Goal: Information Seeking & Learning: Learn about a topic

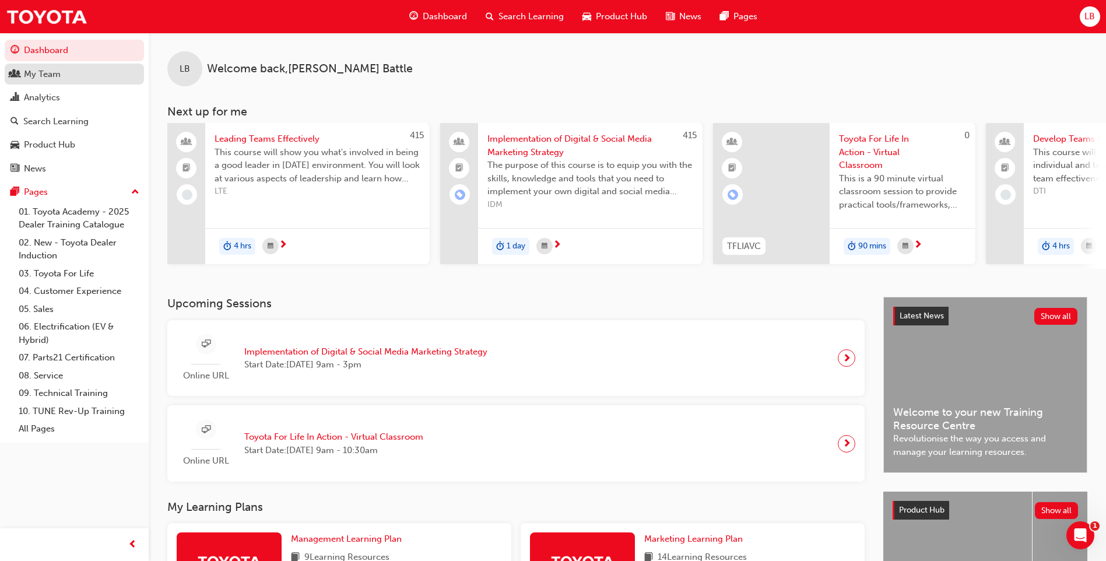
click at [53, 72] on div "My Team" at bounding box center [42, 74] width 37 height 13
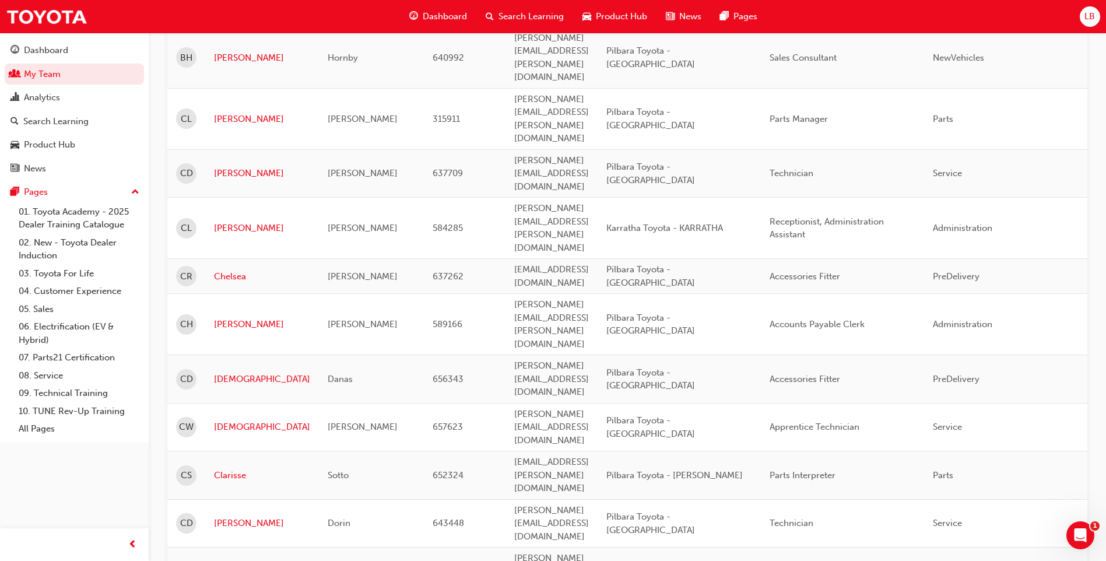
scroll to position [1224, 0]
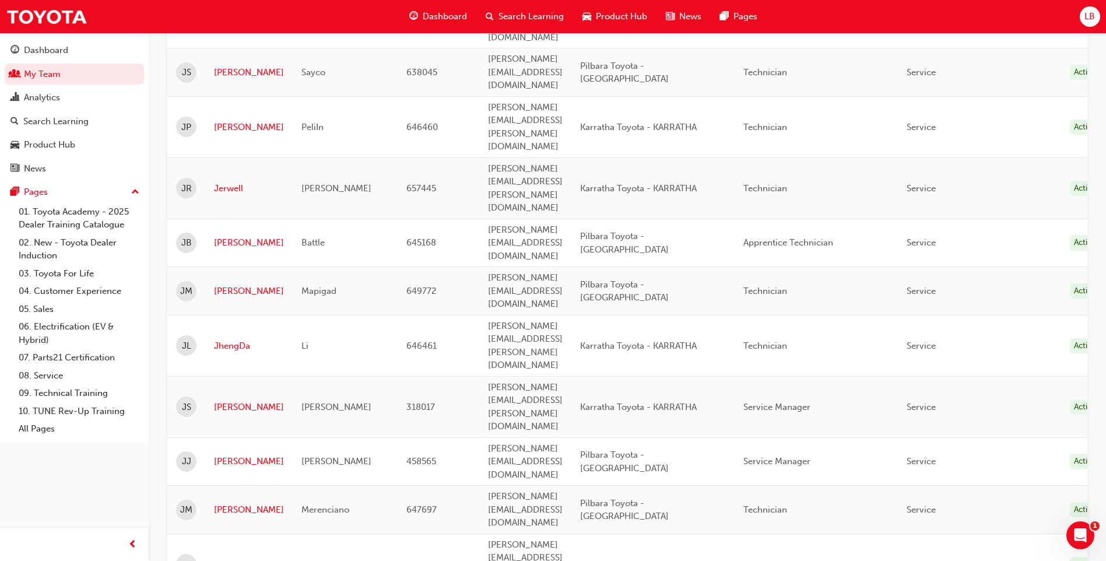
scroll to position [700, 0]
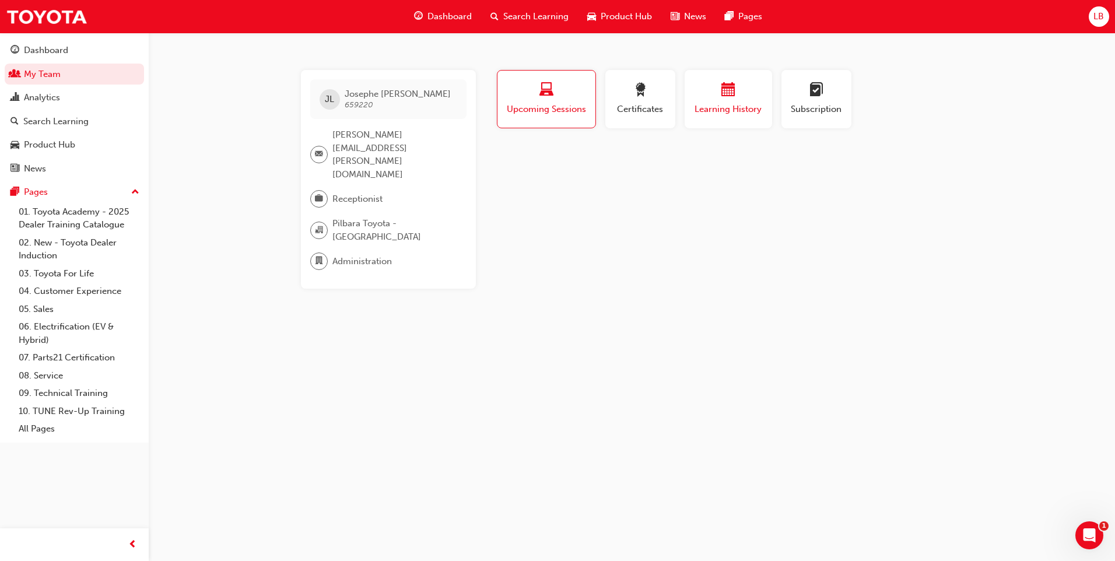
click at [736, 114] on span "Learning History" at bounding box center [728, 109] width 70 height 13
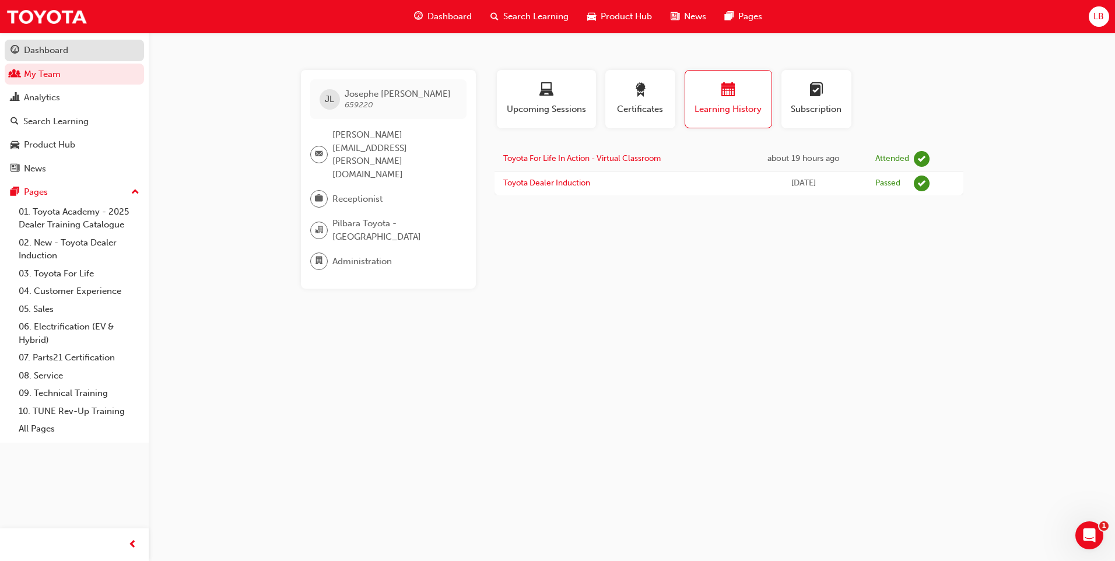
click at [47, 52] on div "Dashboard" at bounding box center [46, 50] width 44 height 13
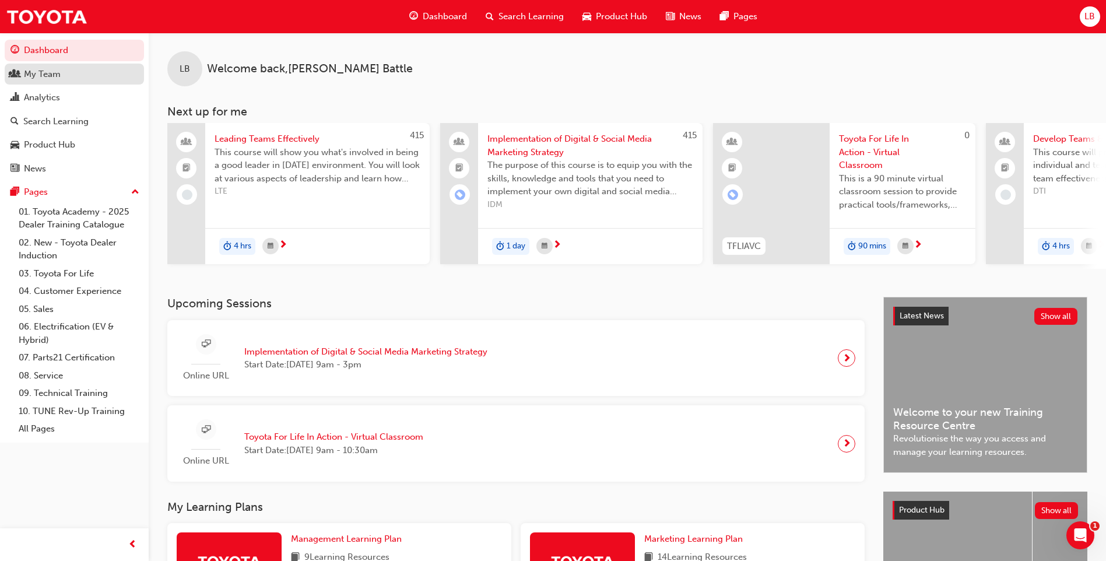
click at [47, 78] on div "My Team" at bounding box center [42, 74] width 37 height 13
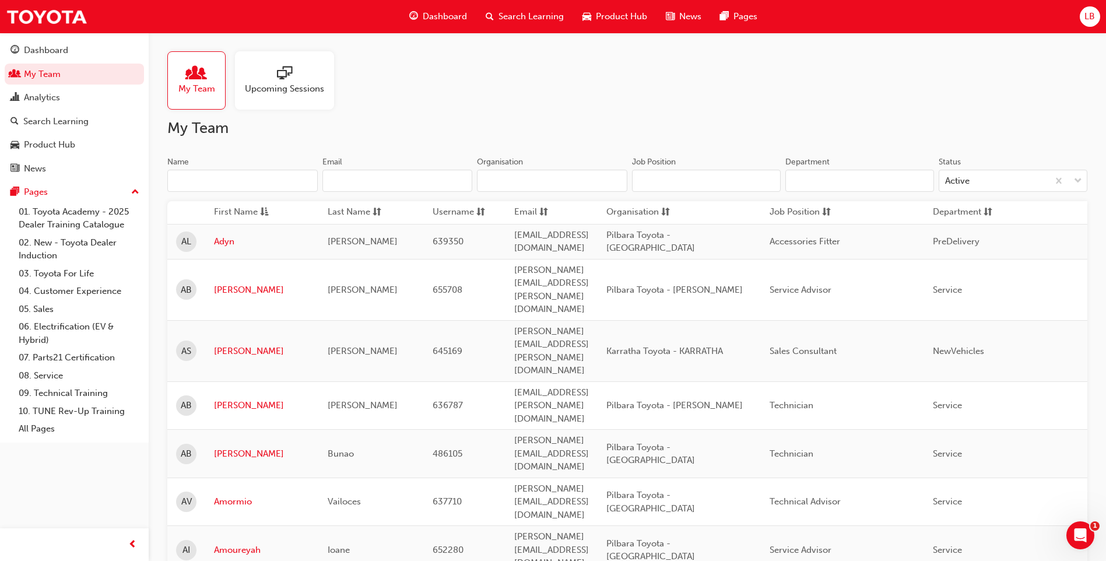
scroll to position [525, 0]
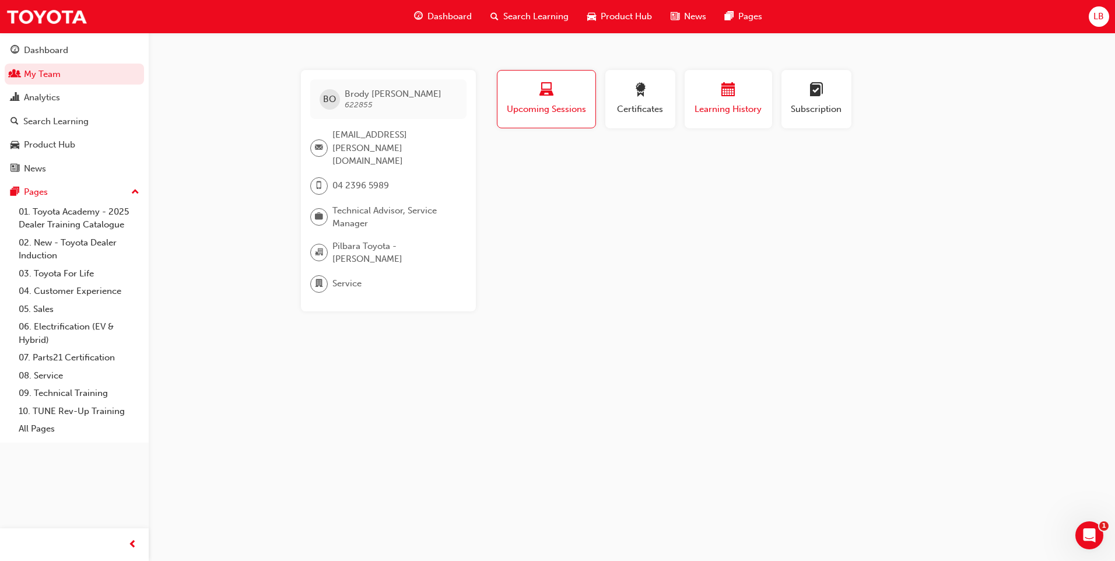
click at [752, 107] on span "Learning History" at bounding box center [728, 109] width 70 height 13
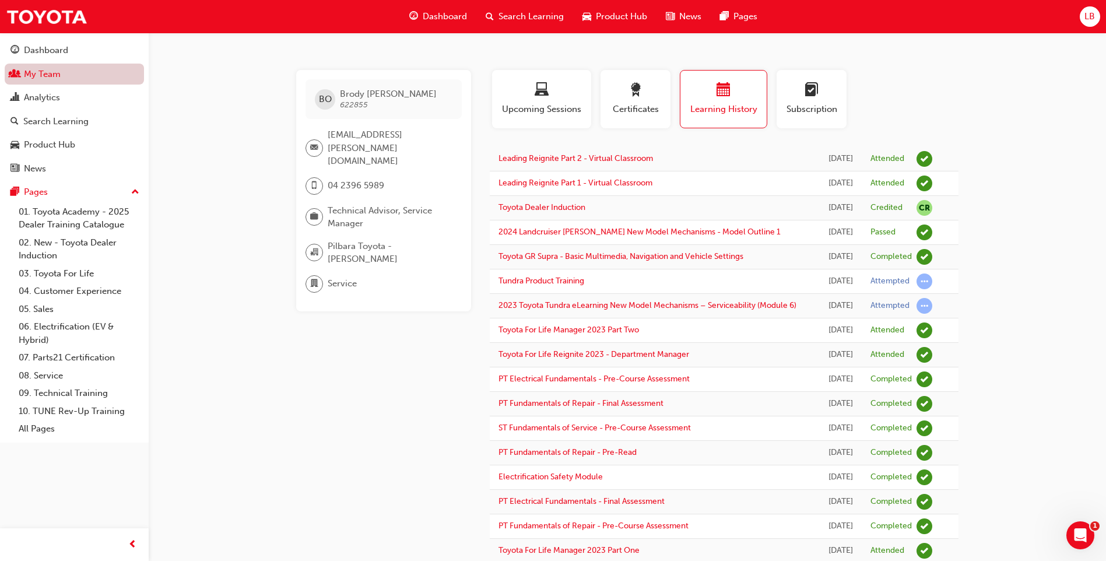
click at [39, 76] on link "My Team" at bounding box center [74, 75] width 139 height 22
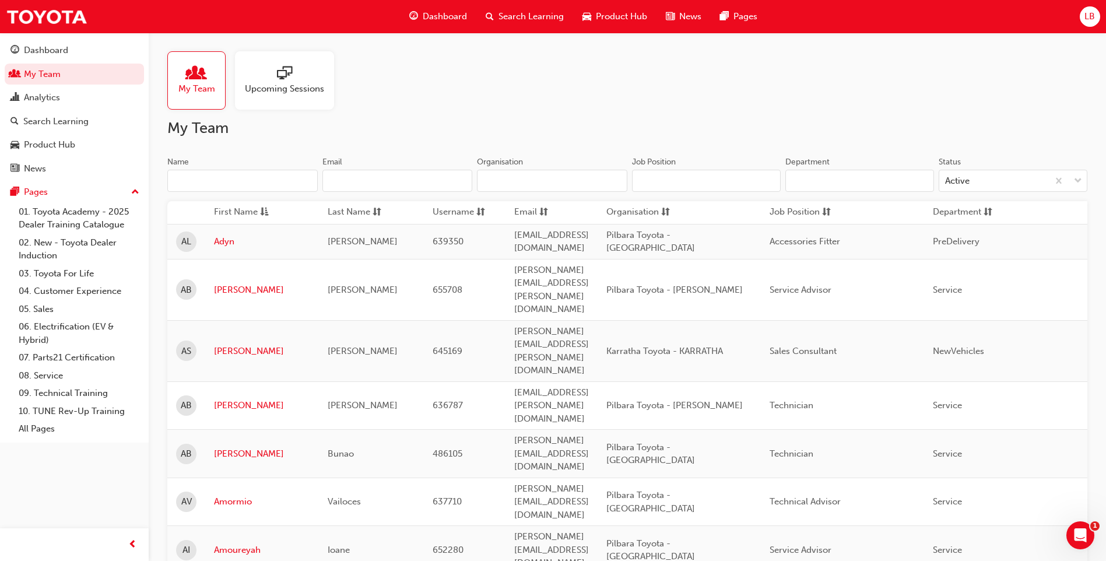
scroll to position [1330, 0]
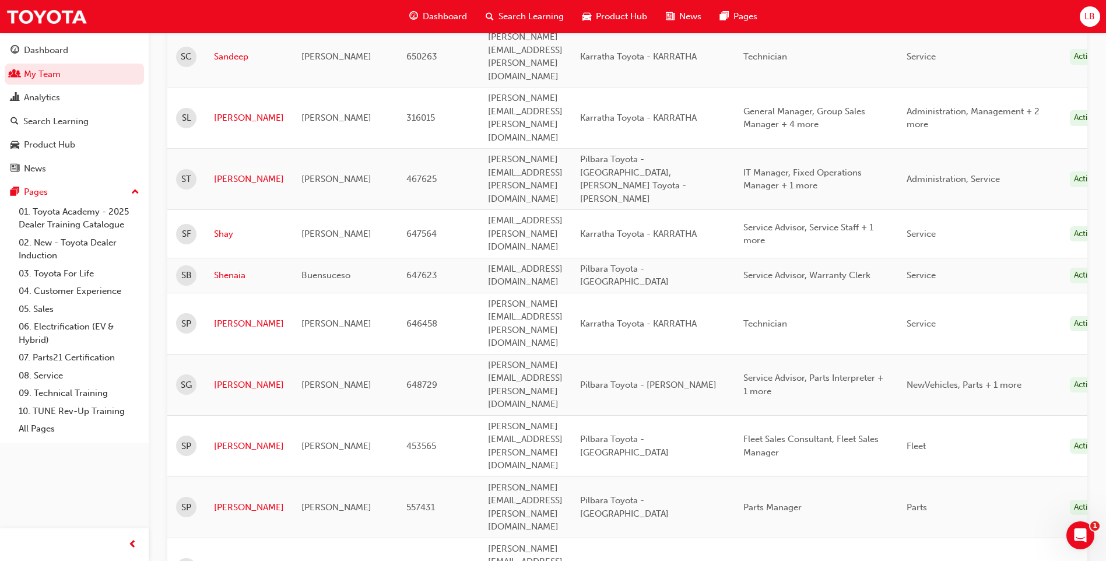
scroll to position [894, 0]
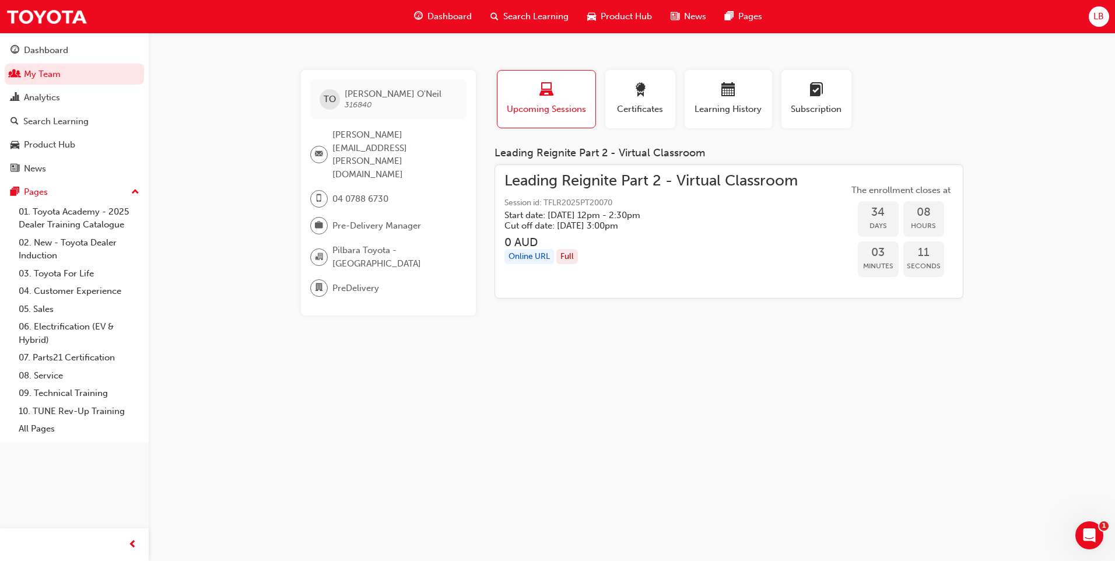
click at [501, 14] on div "Search Learning" at bounding box center [529, 17] width 97 height 24
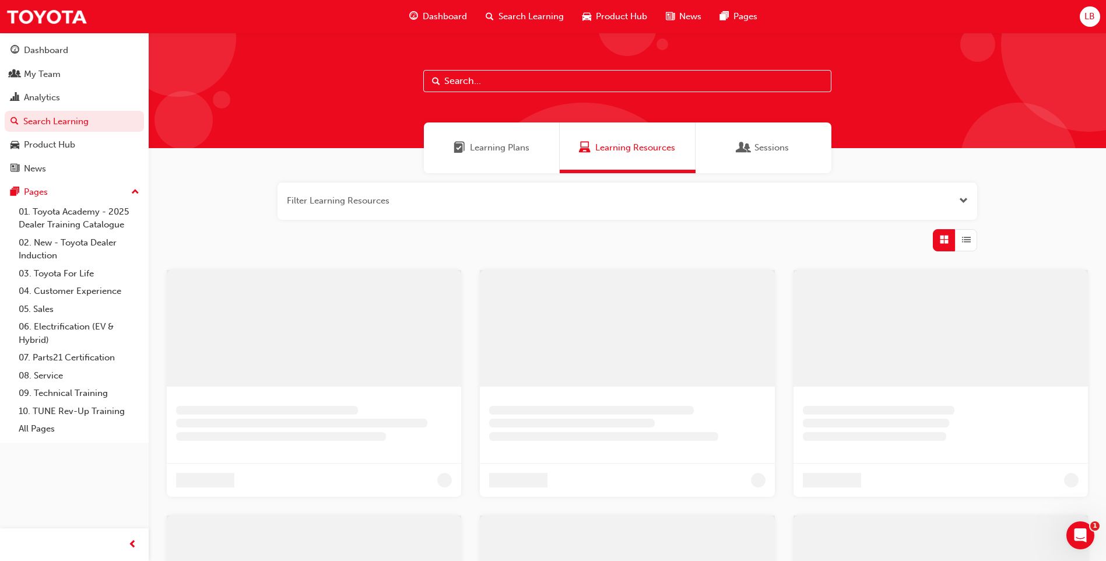
click at [470, 83] on input "text" at bounding box center [627, 81] width 408 height 22
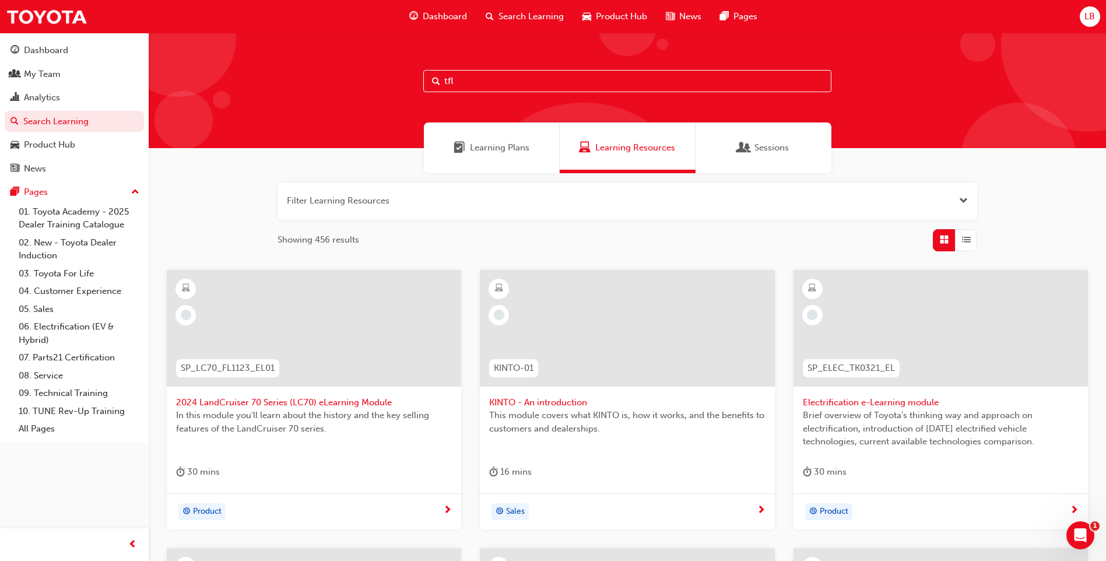
type input "tfl"
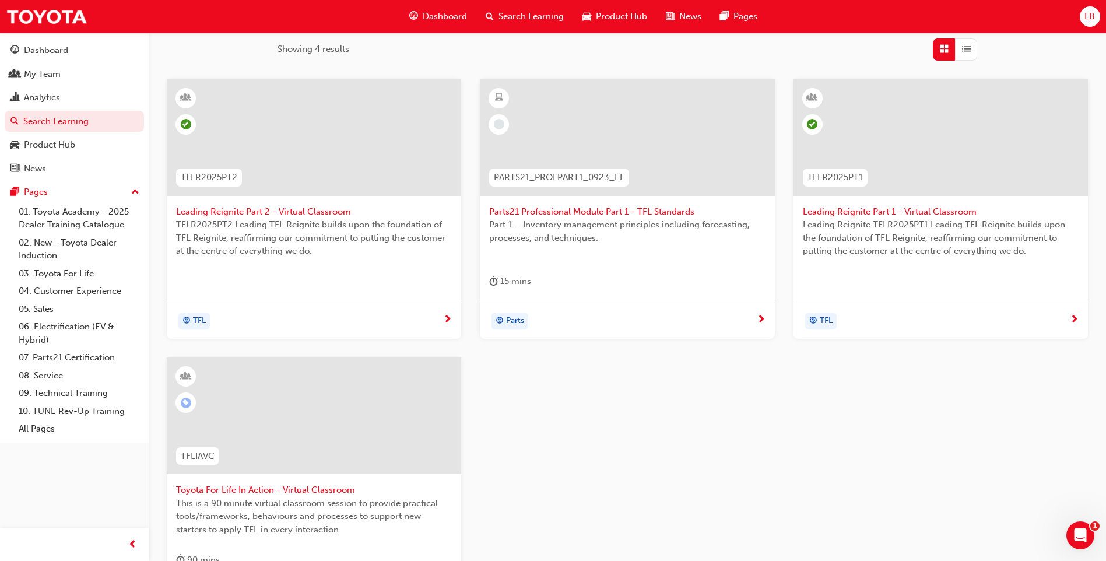
scroll to position [175, 0]
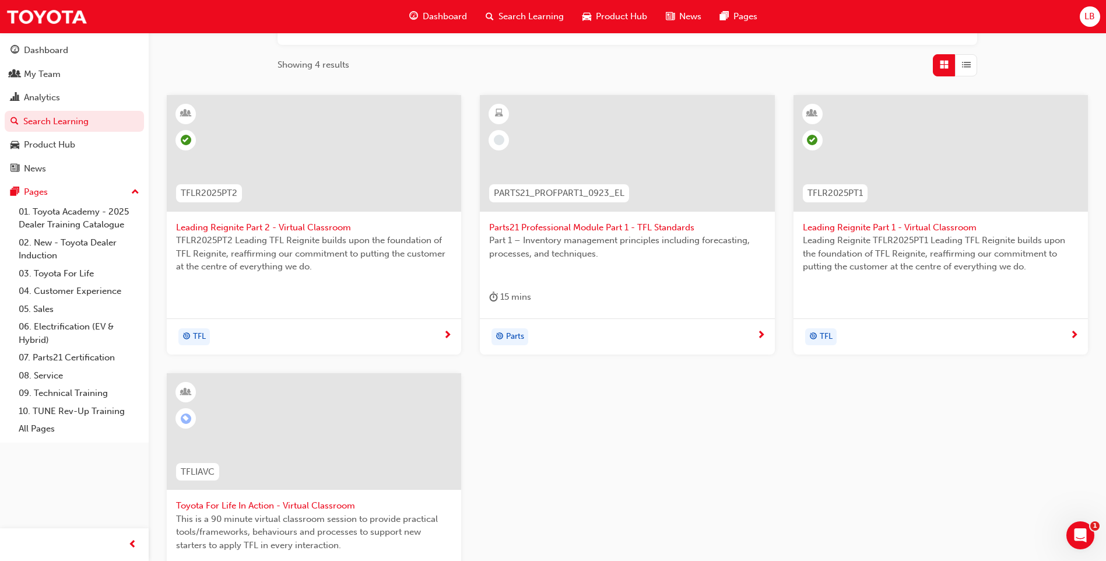
click at [335, 227] on span "Leading Reignite Part 2 - Virtual Classroom" at bounding box center [314, 227] width 276 height 13
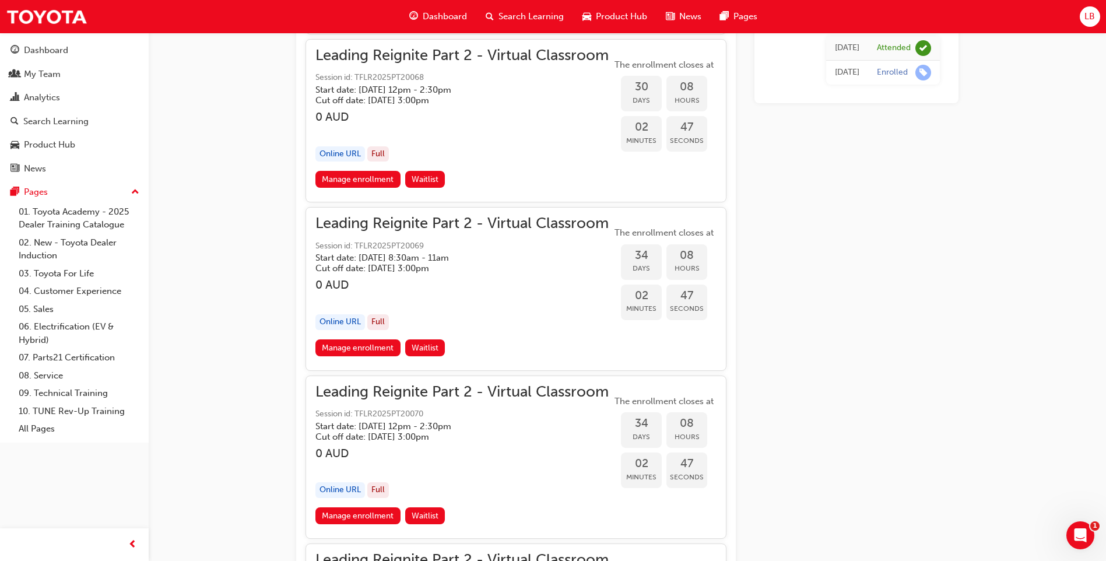
scroll to position [5864, 0]
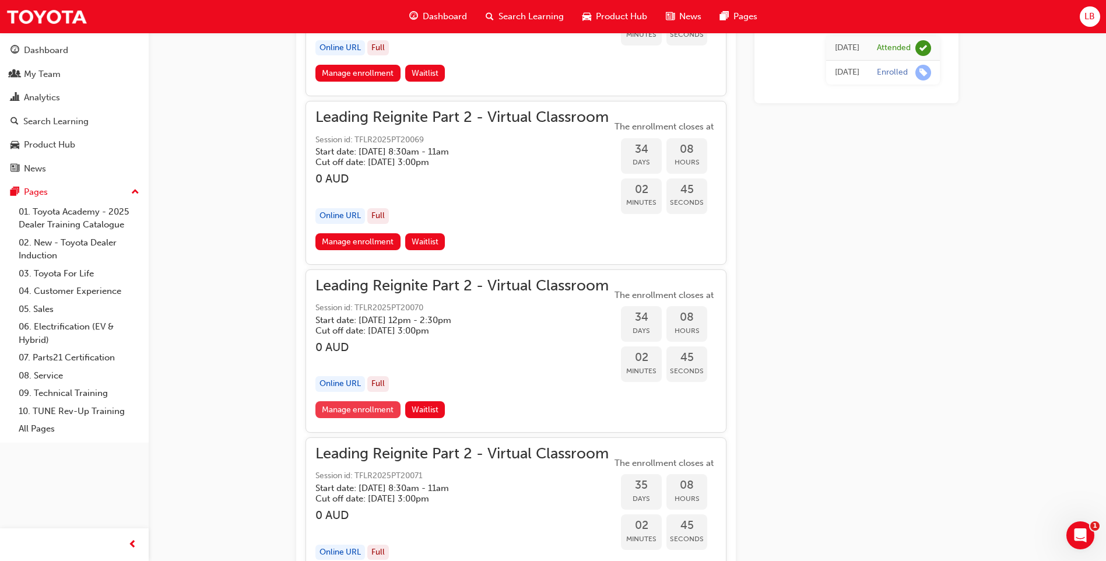
click at [376, 413] on link "Manage enrollment" at bounding box center [357, 409] width 85 height 17
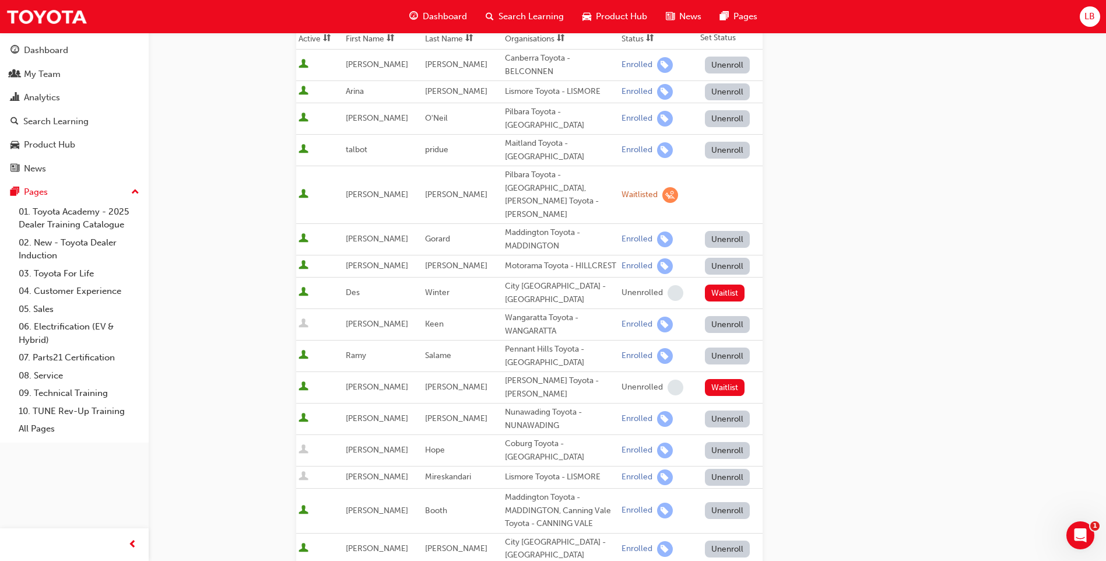
scroll to position [175, 0]
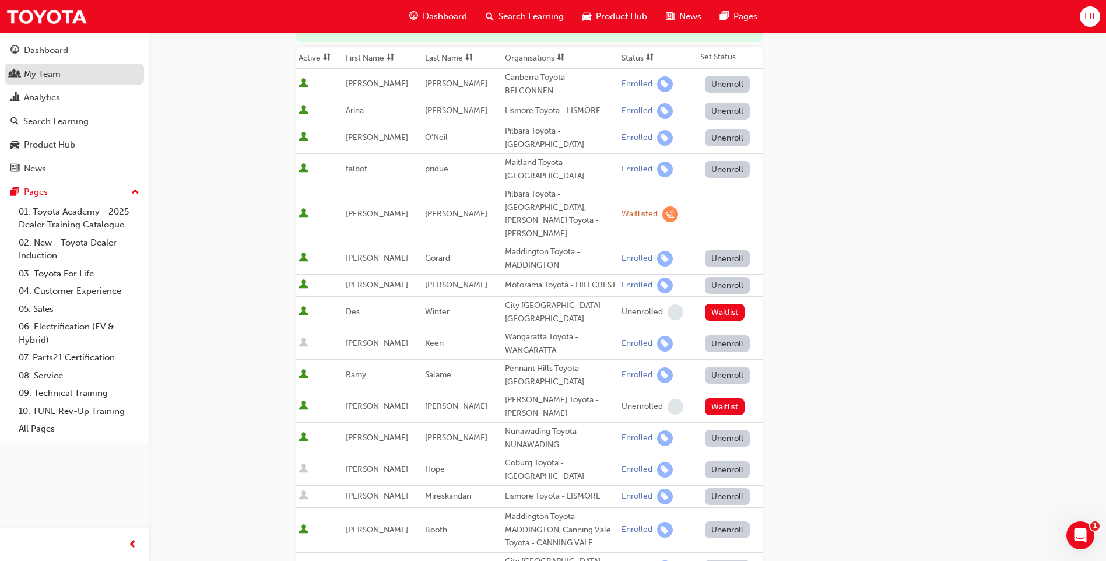
click at [62, 75] on div "My Team" at bounding box center [74, 74] width 128 height 15
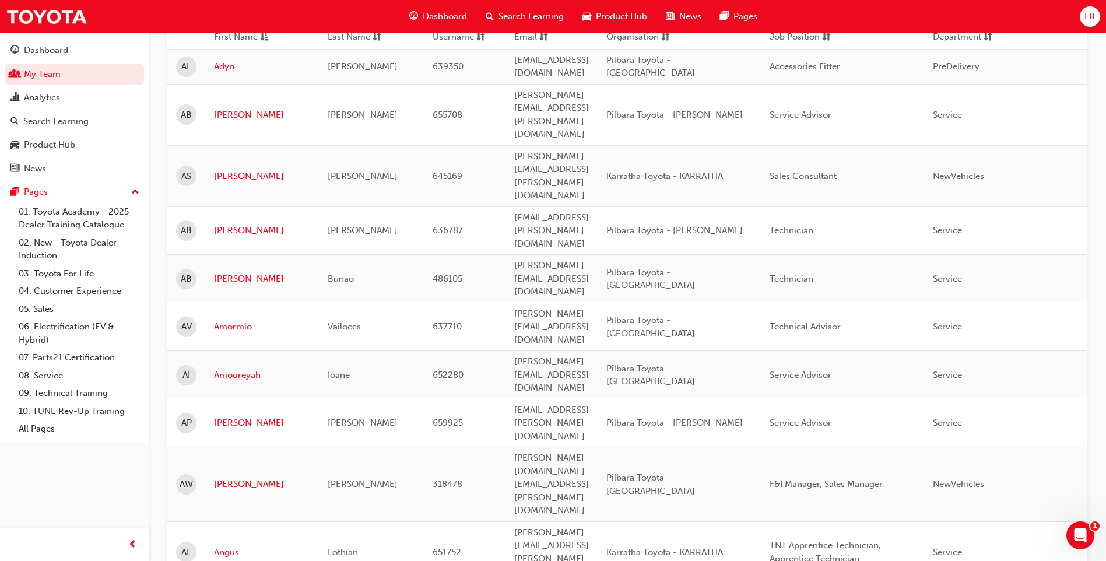
scroll to position [1330, 0]
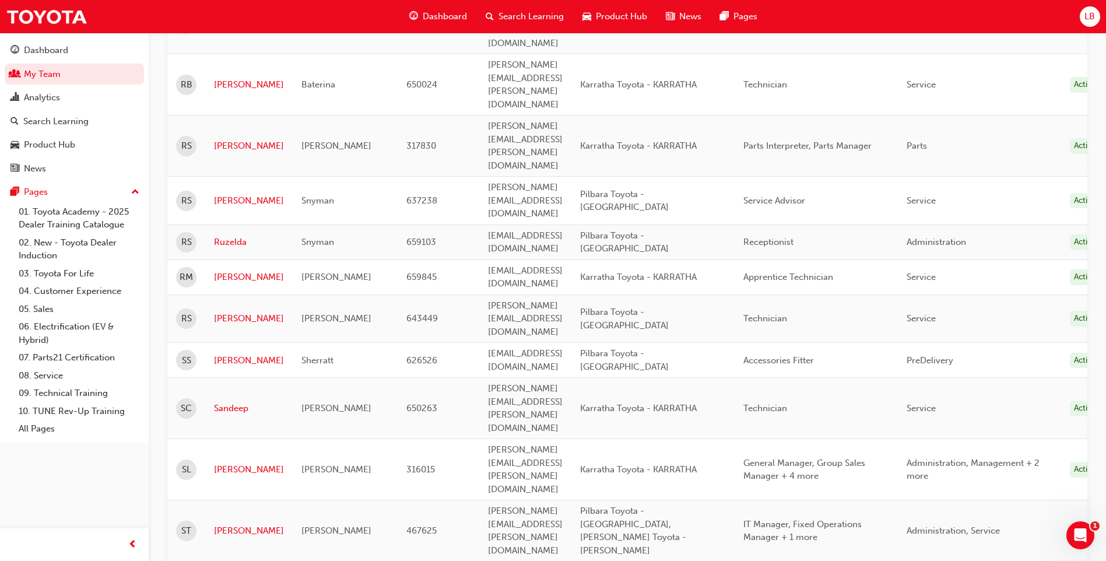
scroll to position [602, 0]
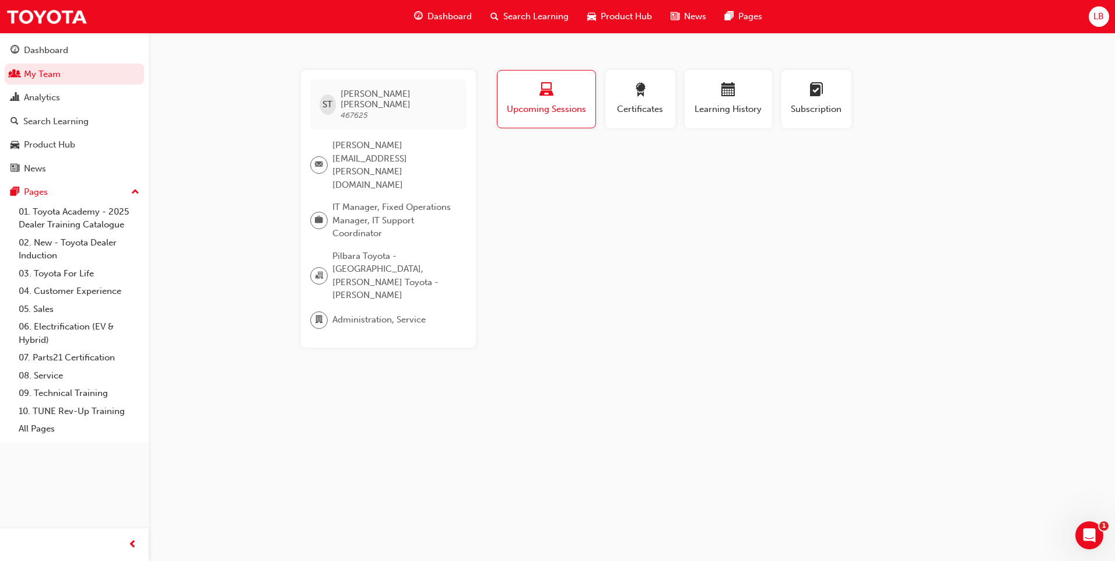
click at [539, 13] on span "Search Learning" at bounding box center [535, 16] width 65 height 13
